Goal: Use online tool/utility: Utilize a website feature to perform a specific function

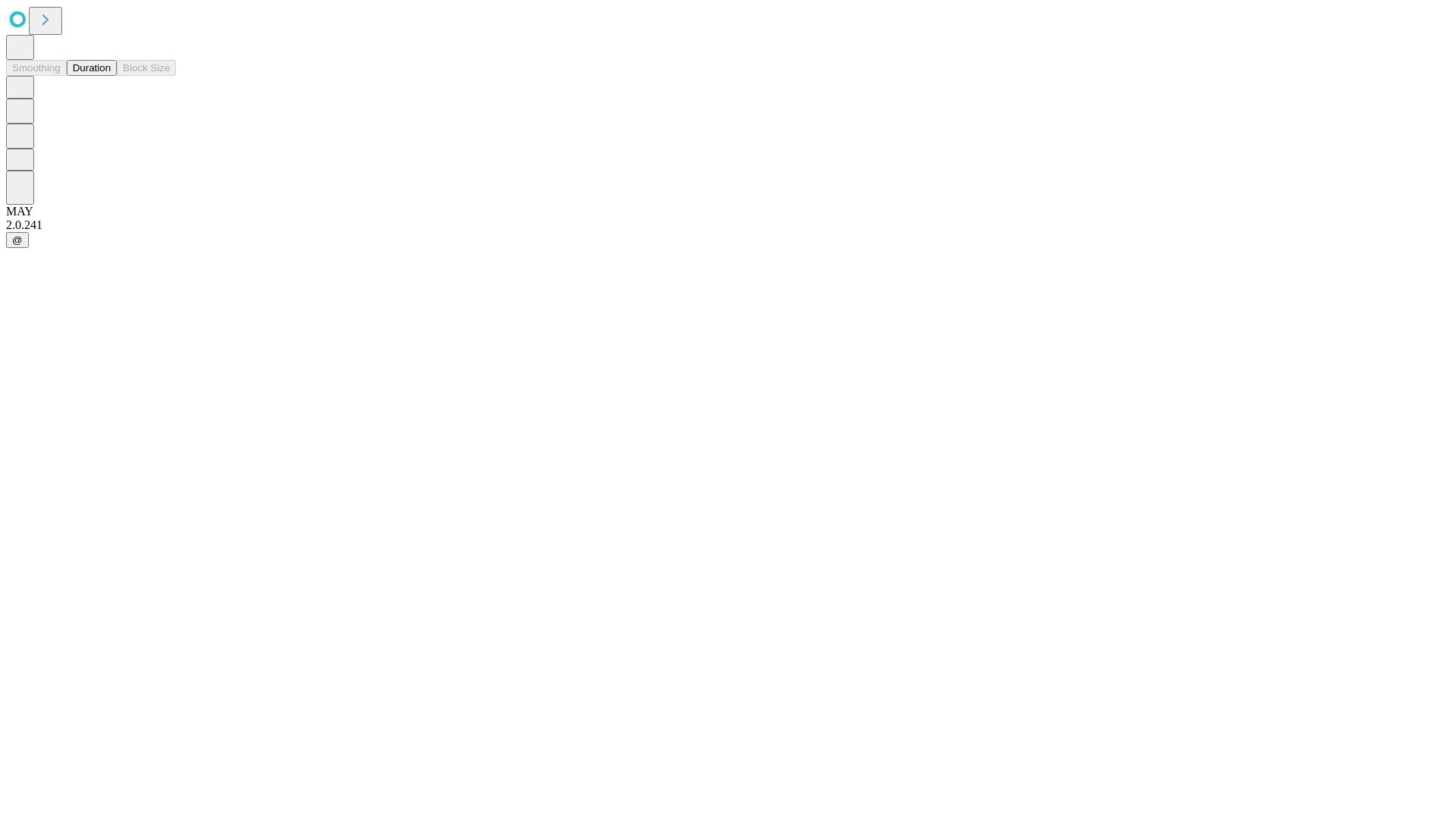
click at [111, 76] on button "Duration" at bounding box center [92, 68] width 50 height 16
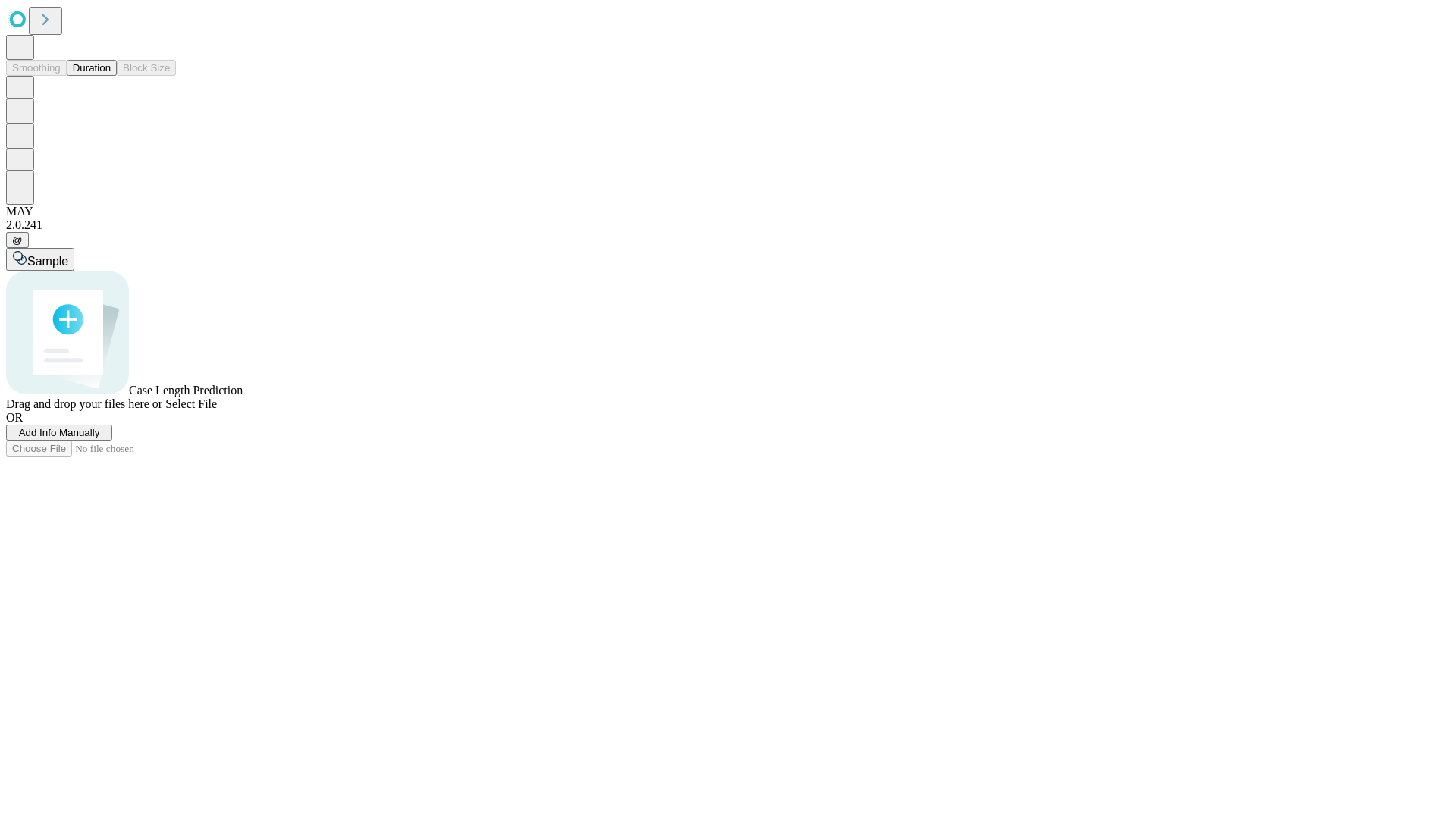
click at [100, 439] on span "Add Info Manually" at bounding box center [60, 432] width 81 height 11
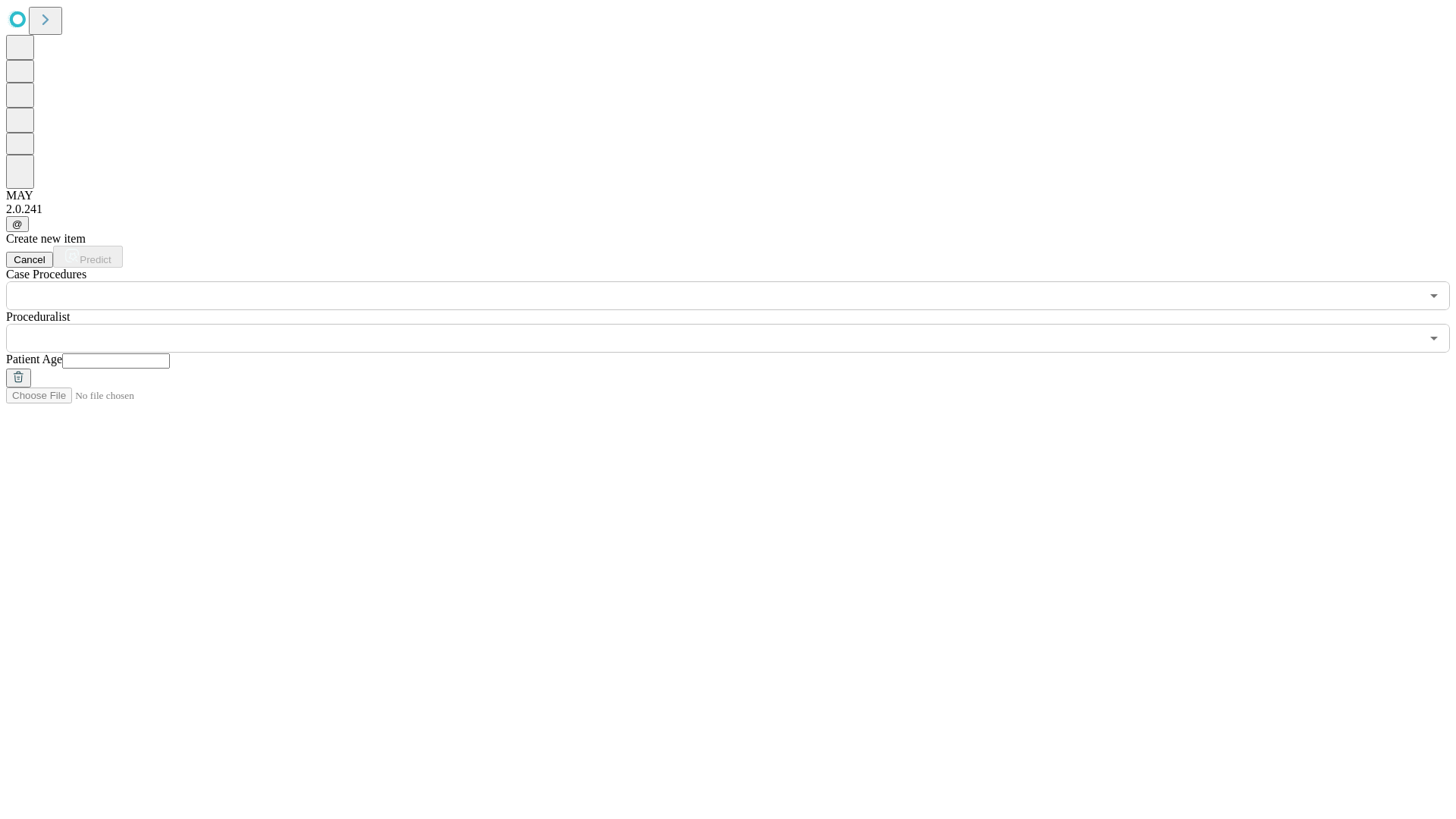
click at [170, 353] on input "text" at bounding box center [116, 360] width 107 height 15
type input "**"
click at [739, 324] on input "text" at bounding box center [713, 338] width 1415 height 29
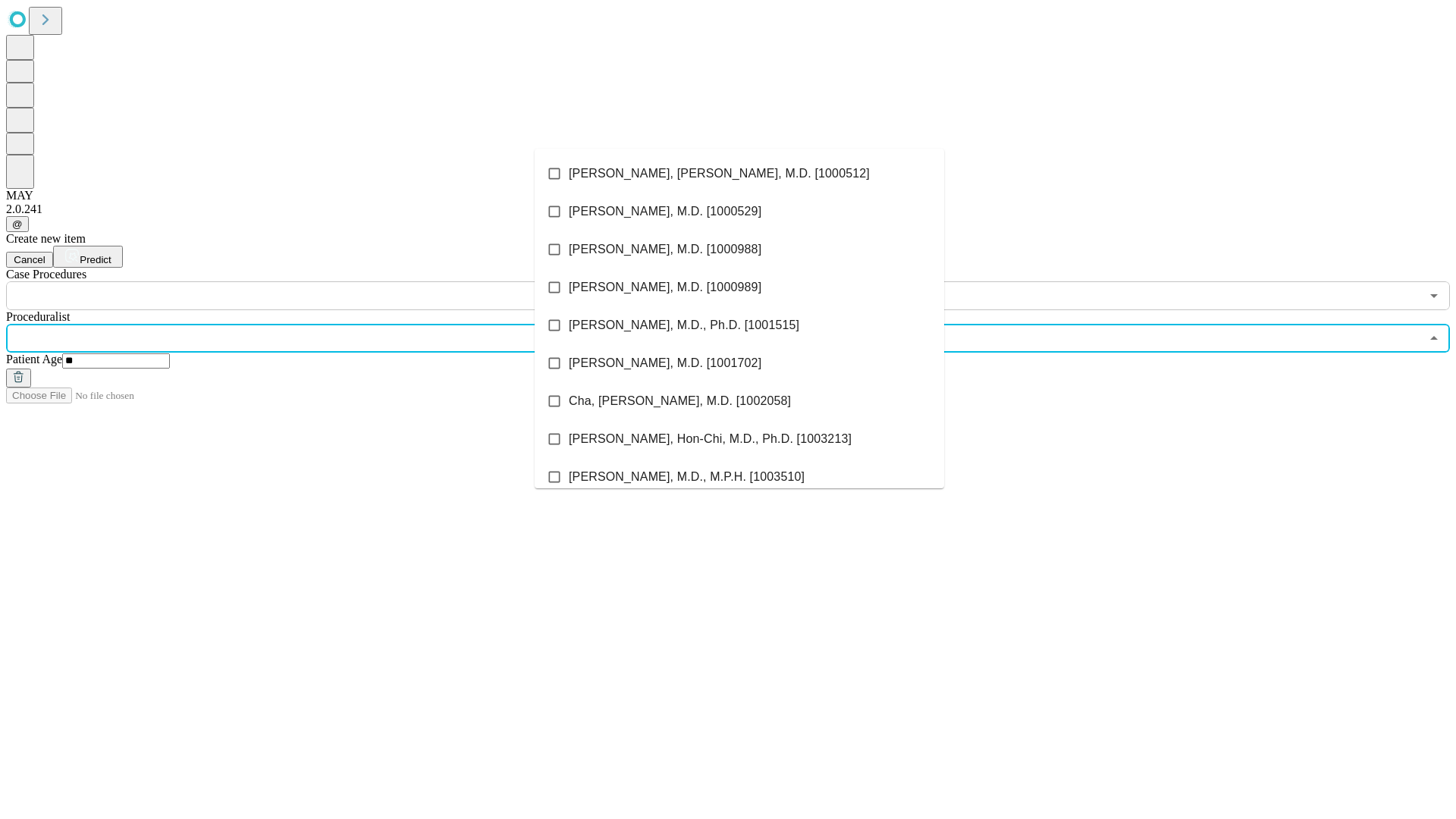
click at [740, 173] on li "[PERSON_NAME], [PERSON_NAME], M.D. [1000512]" at bounding box center [739, 173] width 410 height 38
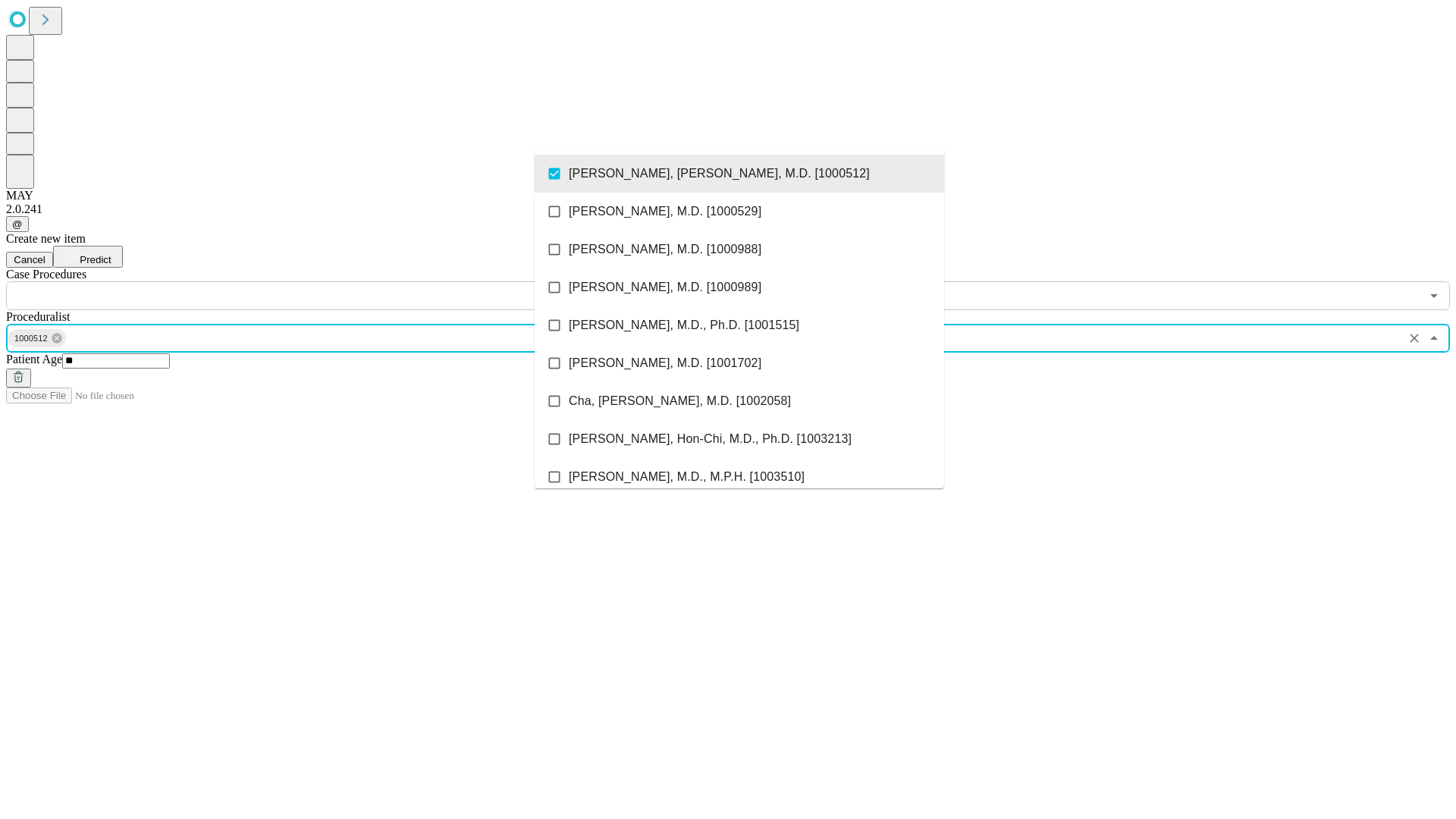
click at [319, 281] on input "text" at bounding box center [713, 295] width 1415 height 29
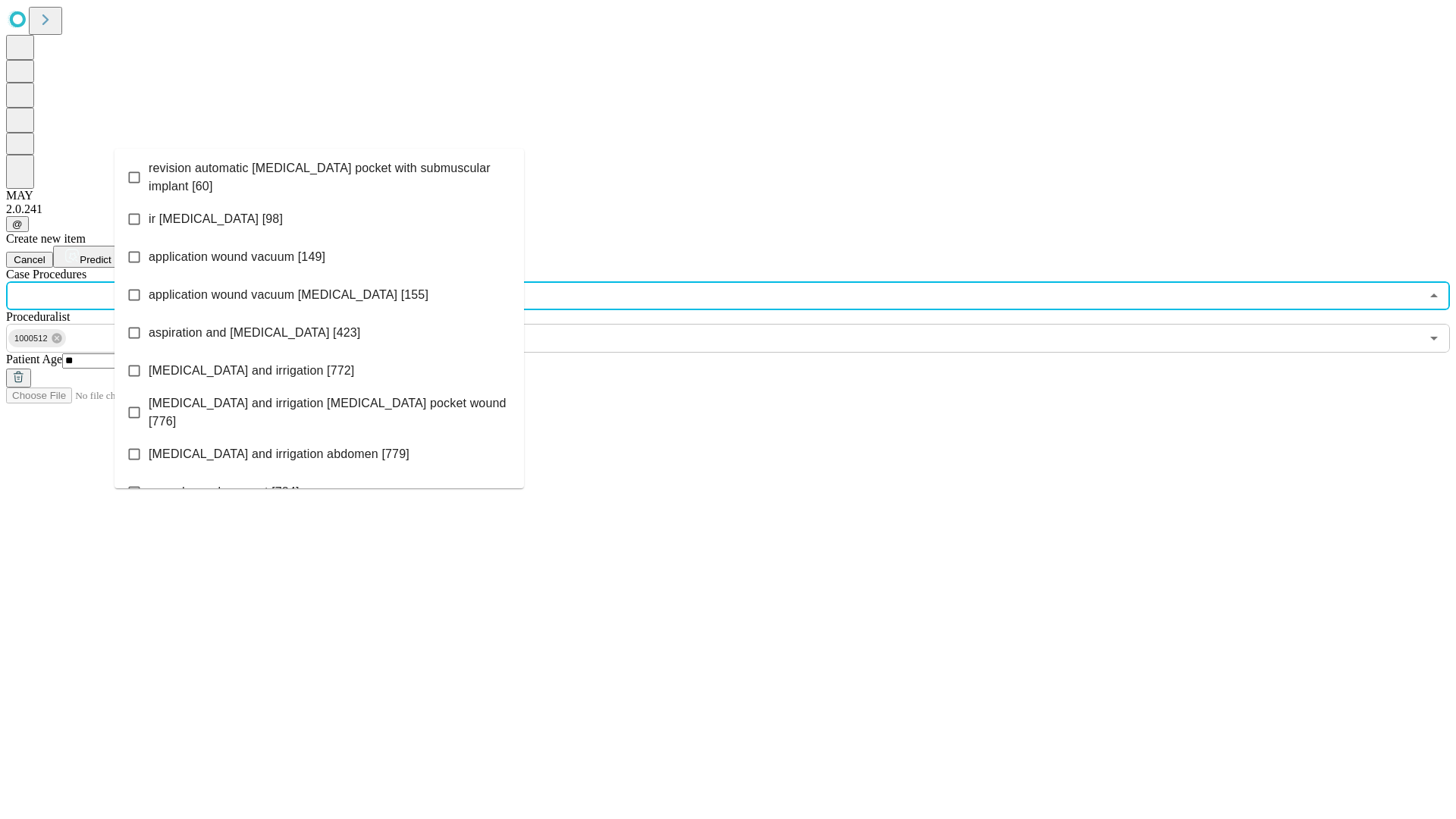
click at [319, 173] on span "revision automatic [MEDICAL_DATA] pocket with submuscular implant [60]" at bounding box center [330, 177] width 363 height 36
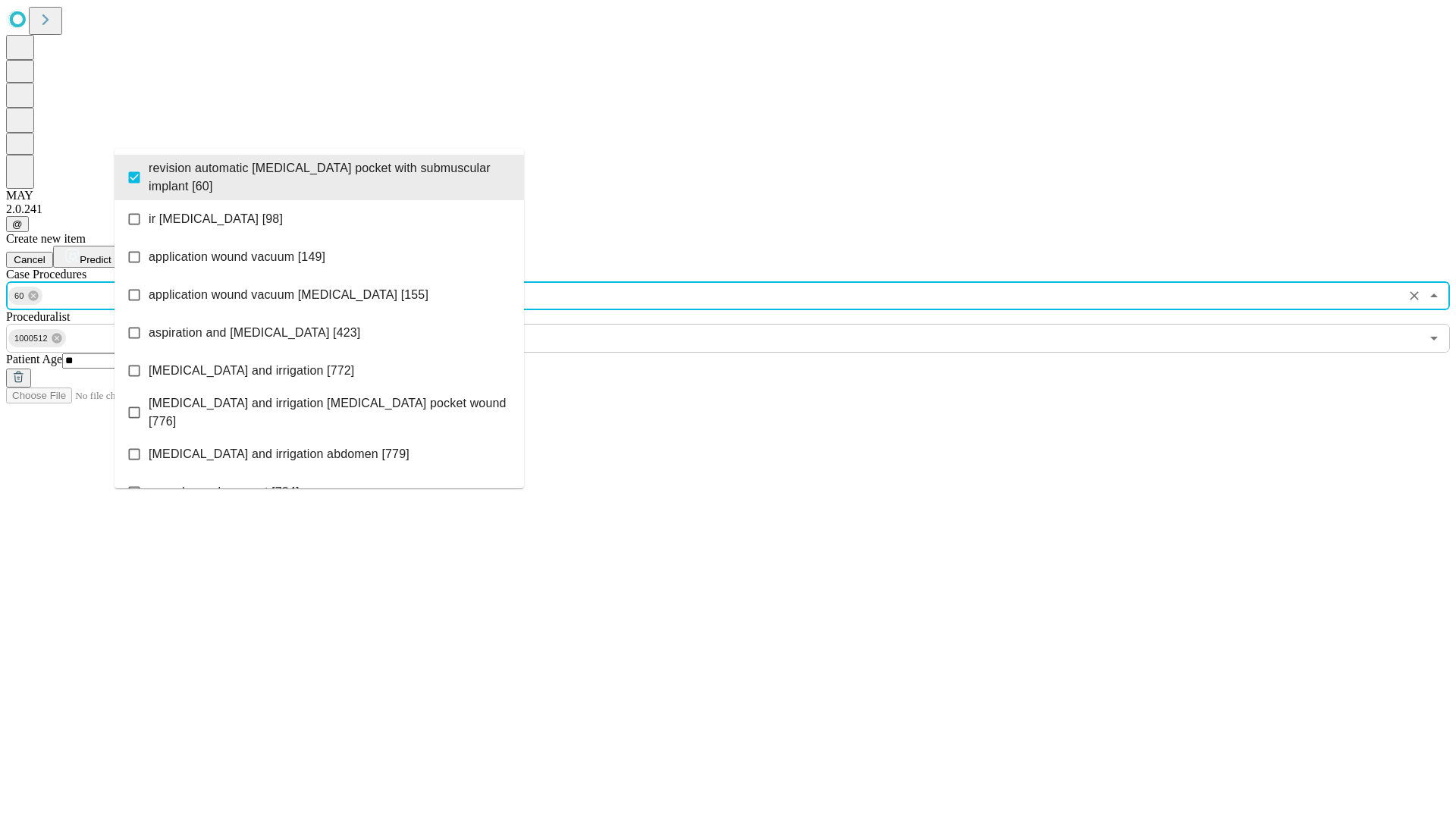
click at [111, 254] on span "Predict" at bounding box center [94, 259] width 31 height 11
